Goal: Register for event/course

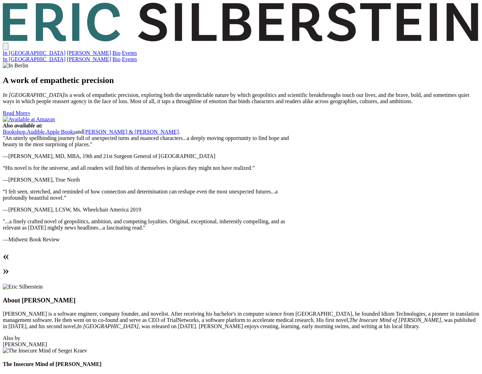
click at [137, 50] on link "Events" at bounding box center [129, 53] width 15 height 6
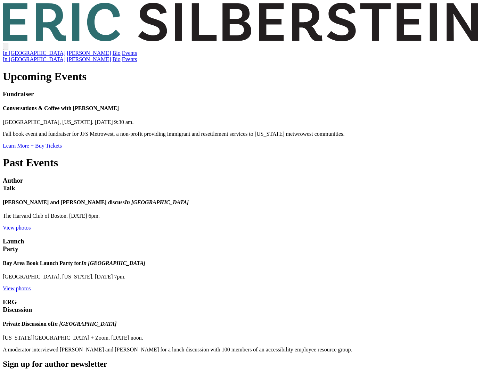
click at [62, 143] on link "Learn More + Buy Tickets" at bounding box center [32, 146] width 59 height 6
